Goal: Navigation & Orientation: Find specific page/section

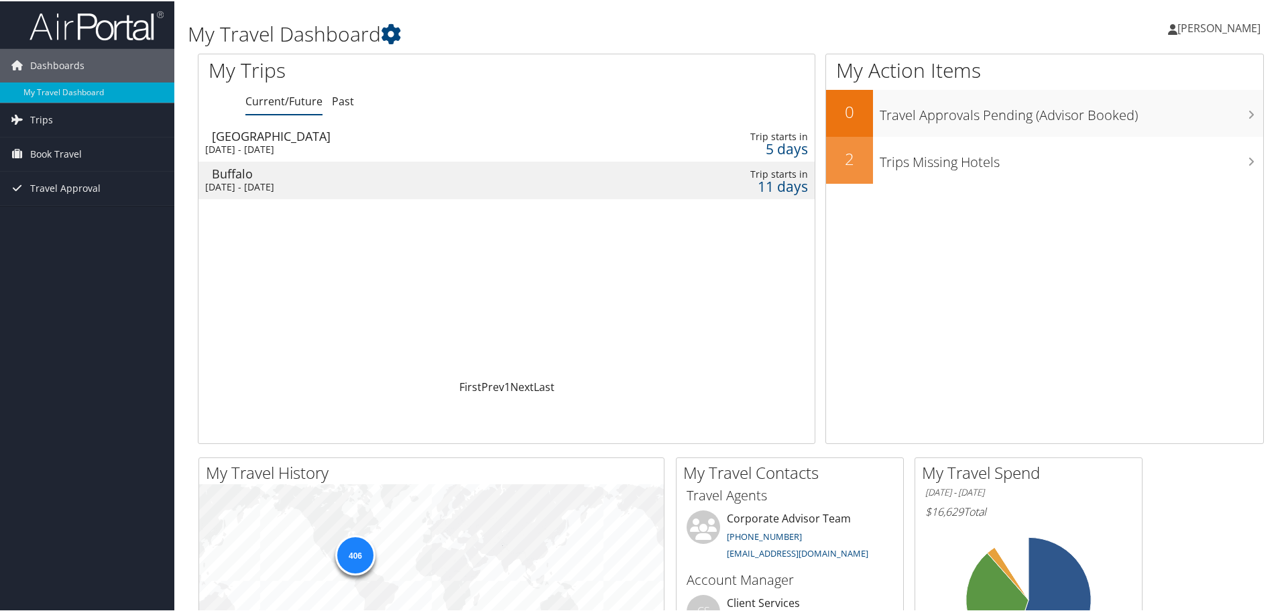
click at [38, 122] on span "Trips" at bounding box center [41, 119] width 23 height 34
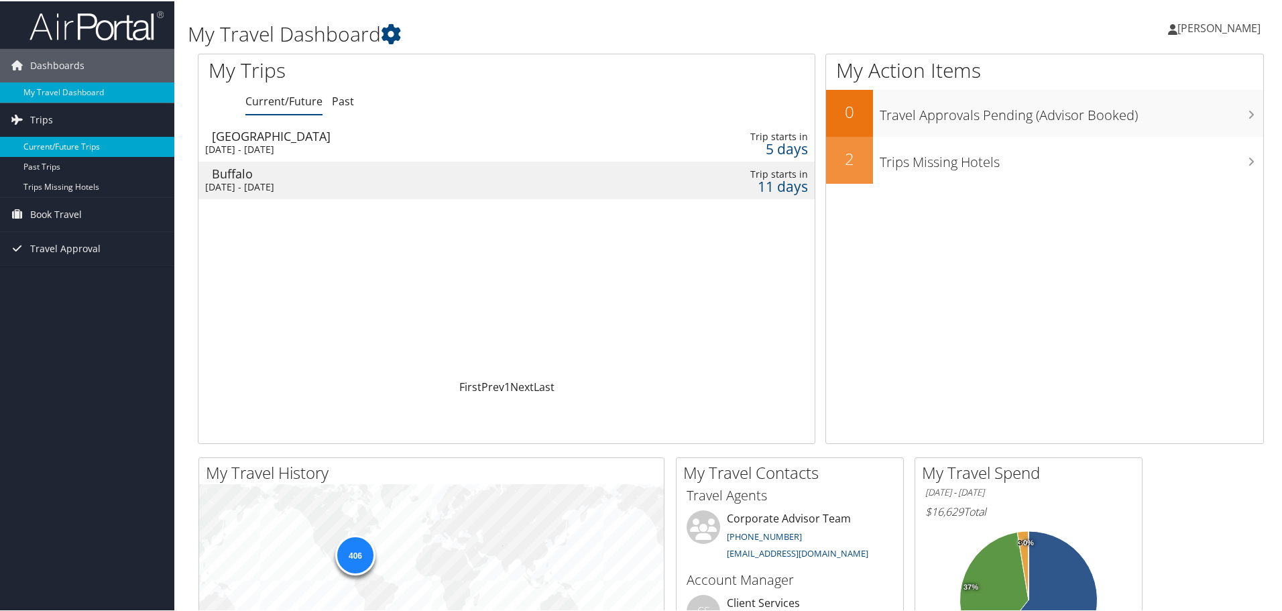
click at [90, 146] on link "Current/Future Trips" at bounding box center [87, 145] width 174 height 20
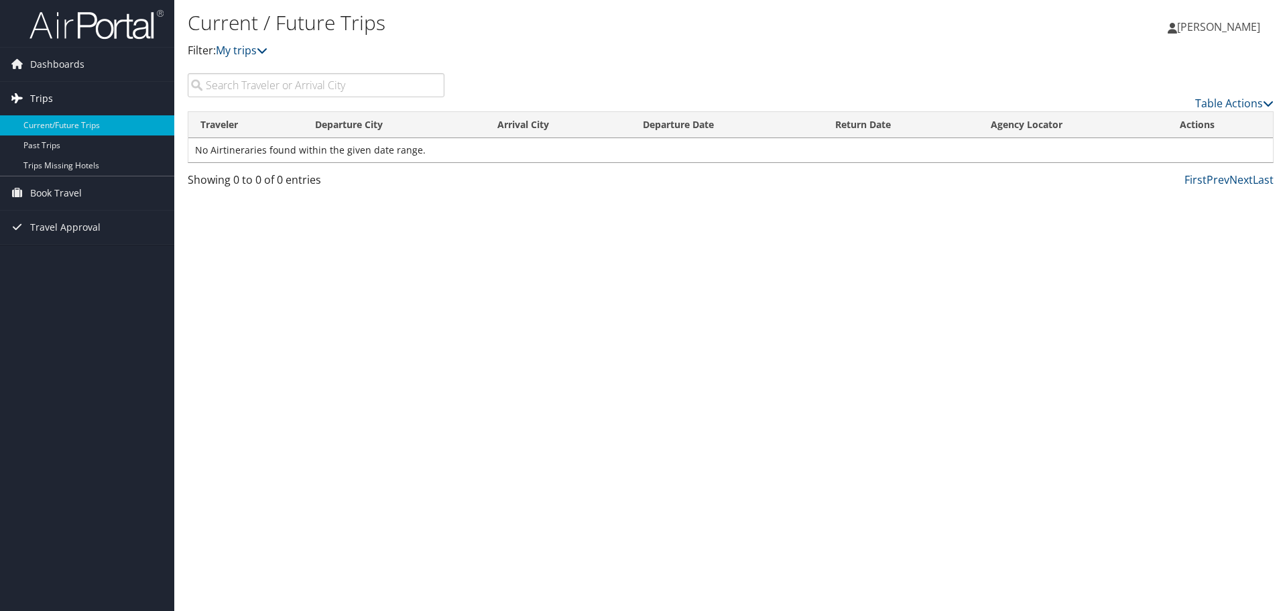
click at [44, 98] on span "Trips" at bounding box center [41, 99] width 23 height 34
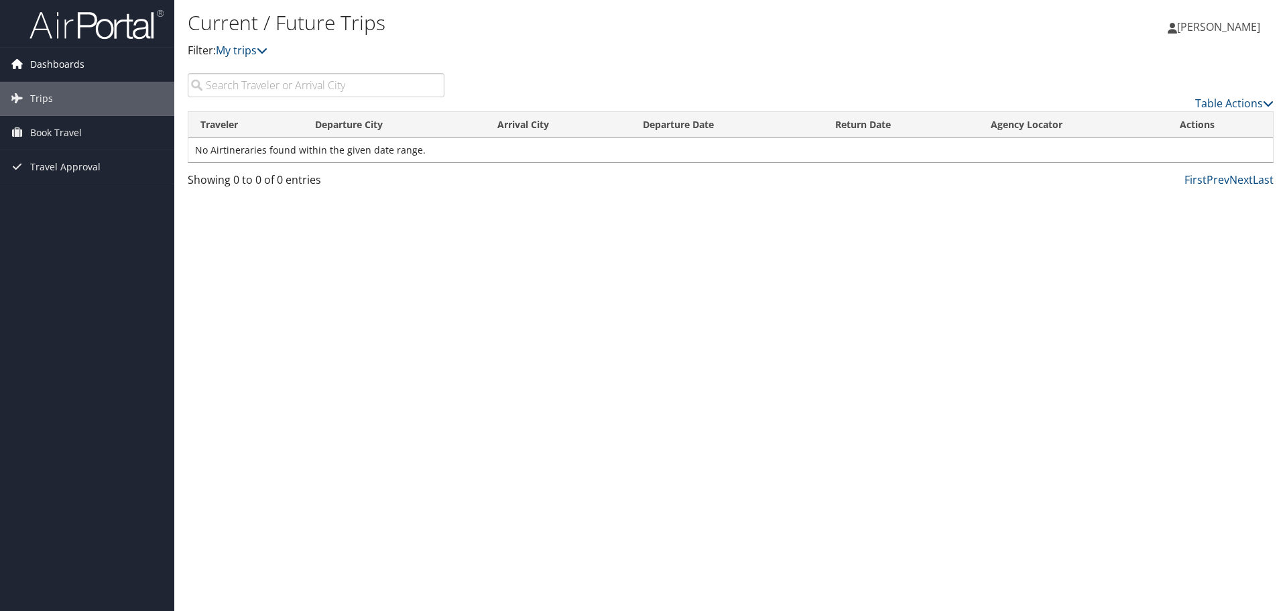
click at [68, 60] on span "Dashboards" at bounding box center [57, 65] width 54 height 34
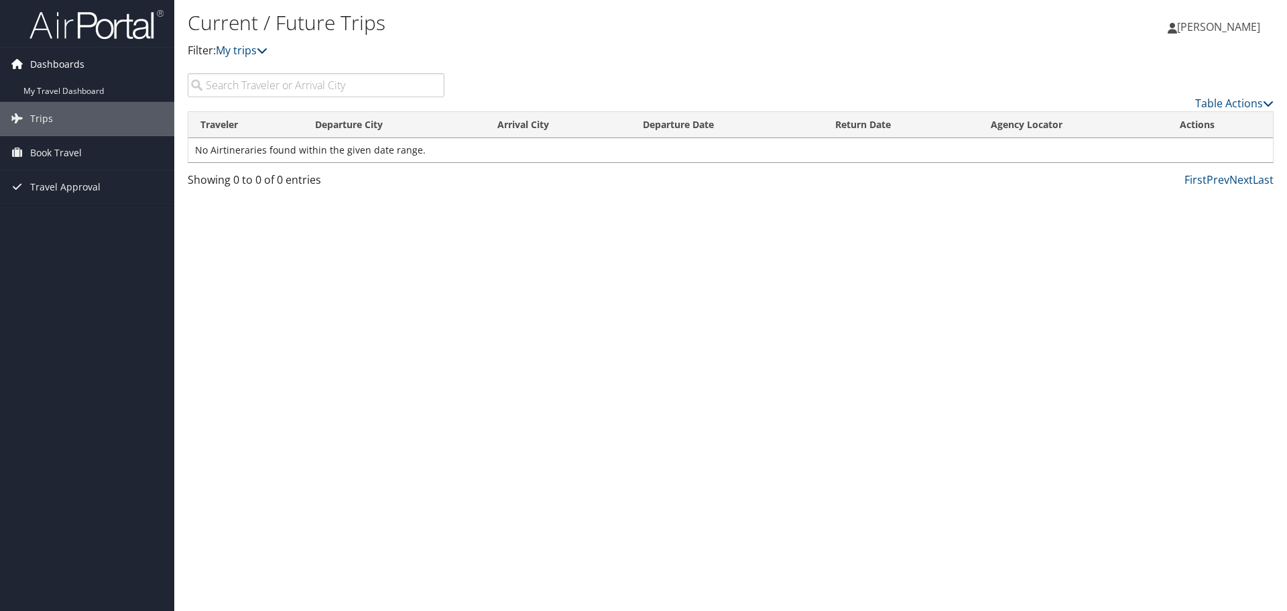
click at [68, 60] on span "Dashboards" at bounding box center [57, 65] width 54 height 34
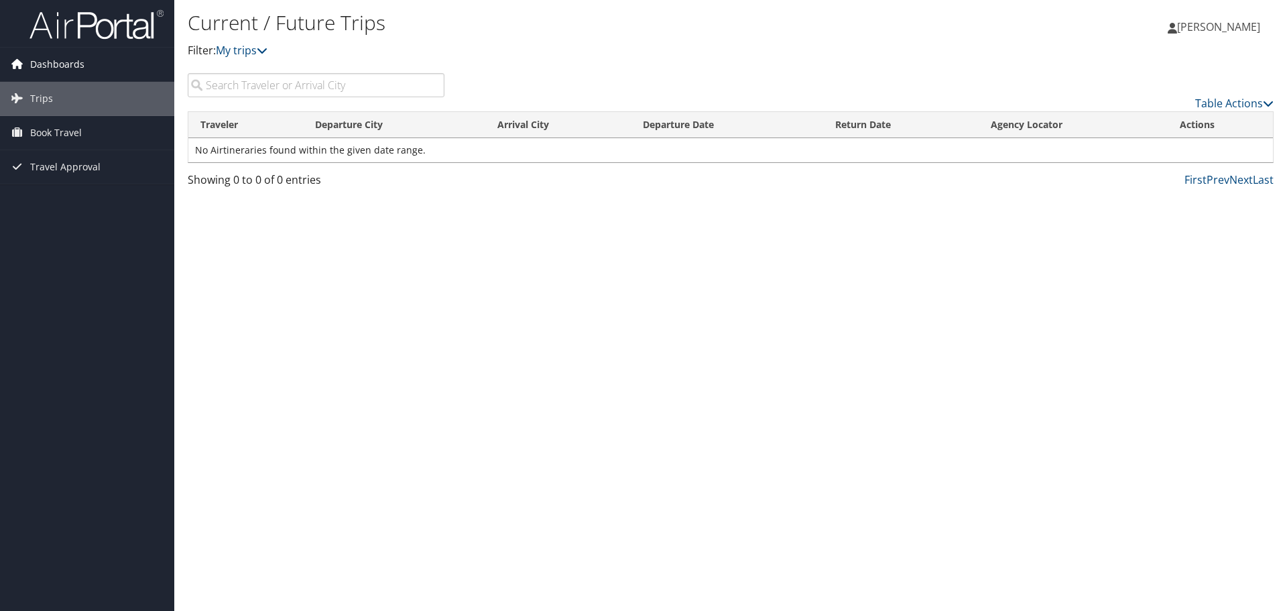
click at [68, 60] on span "Dashboards" at bounding box center [57, 65] width 54 height 34
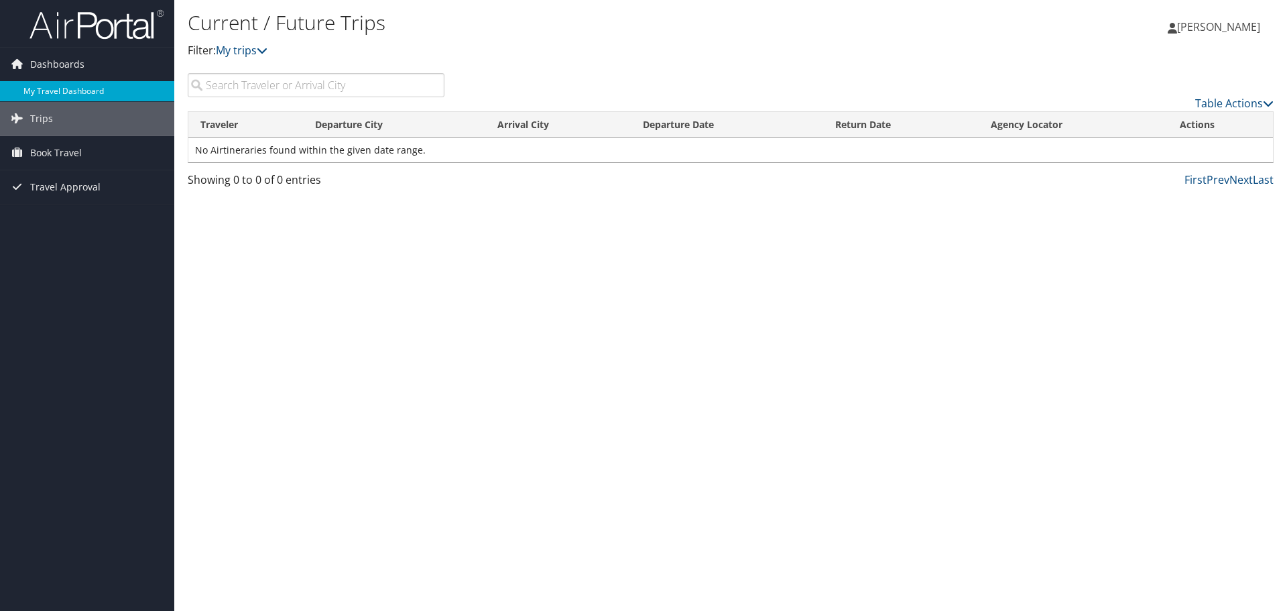
click at [76, 95] on link "My Travel Dashboard" at bounding box center [87, 91] width 174 height 20
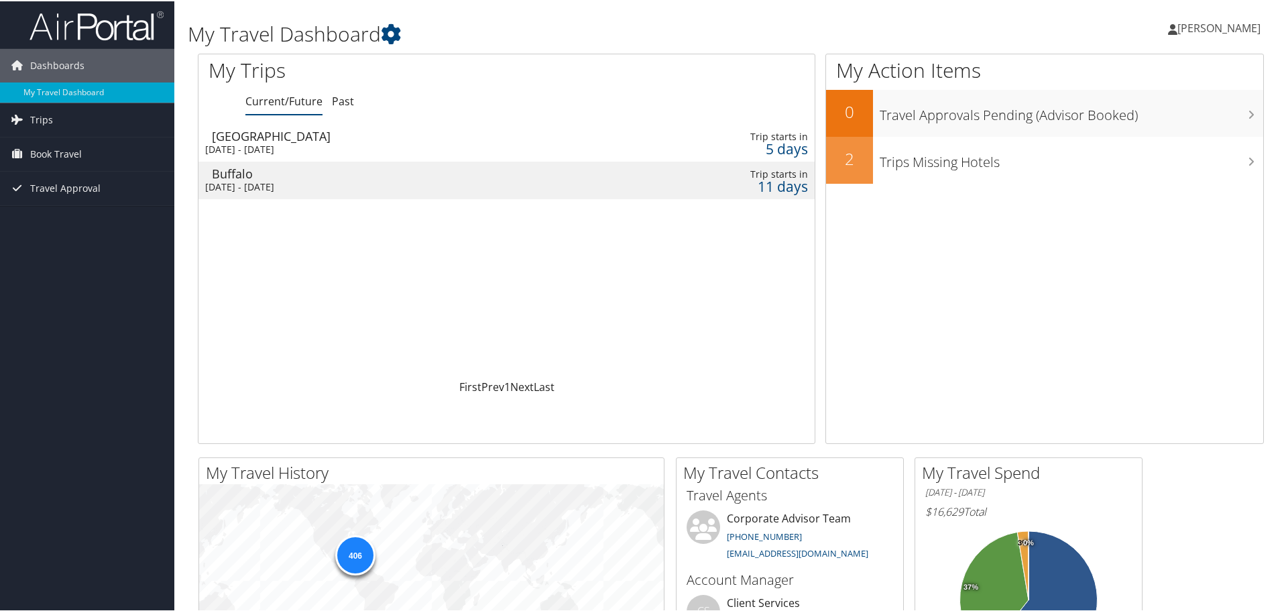
click at [267, 139] on div "Las Vegas" at bounding box center [404, 135] width 385 height 12
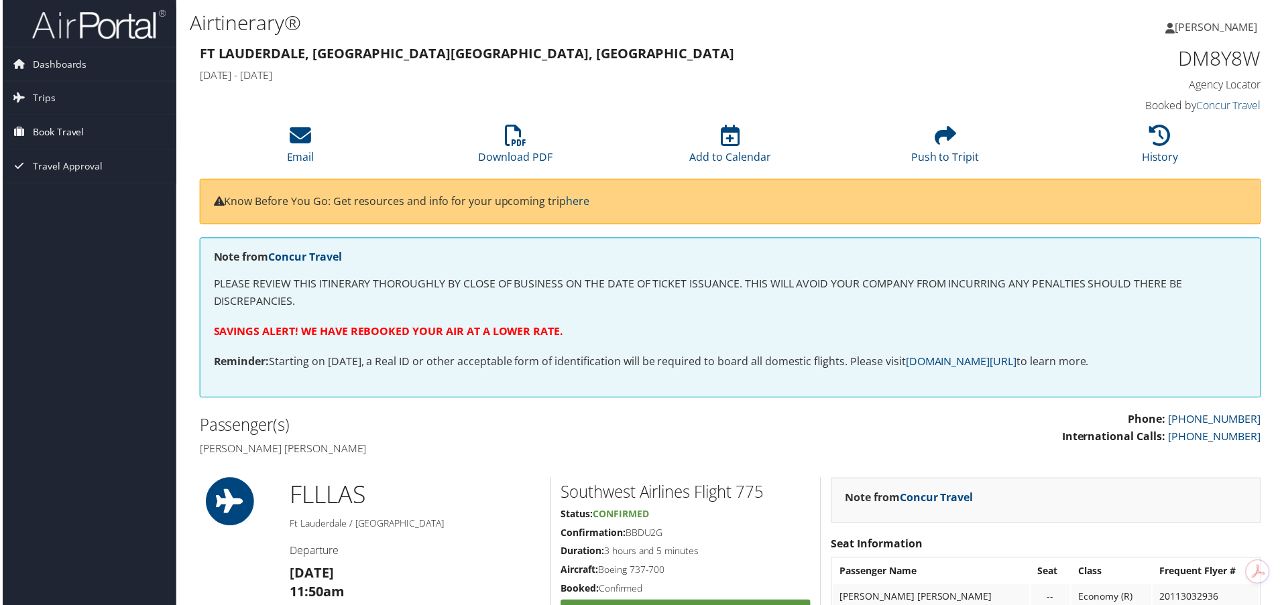
click at [69, 139] on span "Book Travel" at bounding box center [56, 133] width 52 height 34
click at [81, 198] on link "Book/Manage Online Trips" at bounding box center [87, 200] width 174 height 20
click at [46, 94] on span "Trips" at bounding box center [41, 99] width 23 height 34
click at [42, 56] on span "Dashboards" at bounding box center [57, 65] width 54 height 34
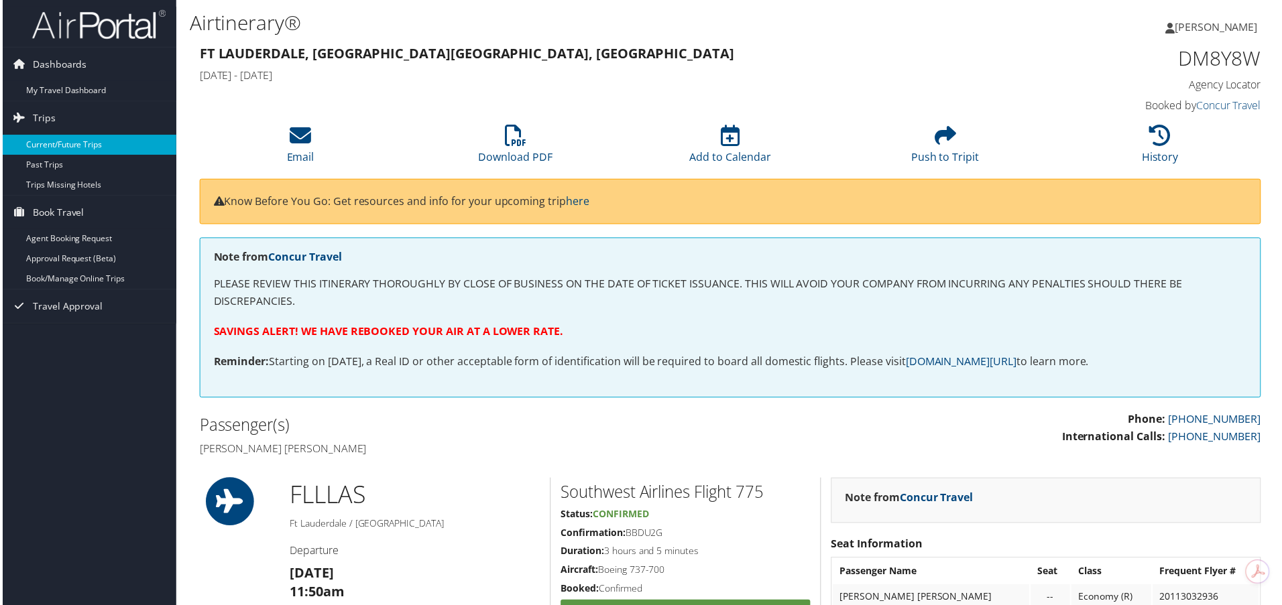
click at [47, 141] on link "Current/Future Trips" at bounding box center [87, 145] width 174 height 20
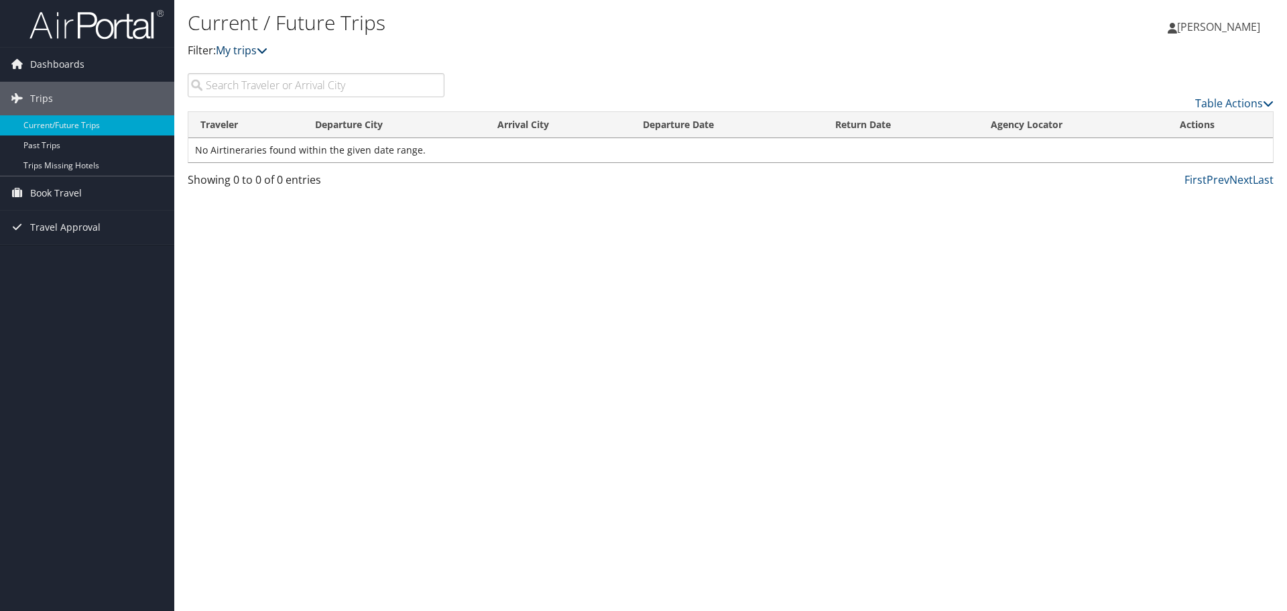
click at [239, 50] on link "My trips" at bounding box center [242, 50] width 52 height 15
click at [265, 48] on icon at bounding box center [262, 50] width 11 height 11
click at [67, 147] on link "Past Trips" at bounding box center [87, 145] width 174 height 20
